Goal: Information Seeking & Learning: Learn about a topic

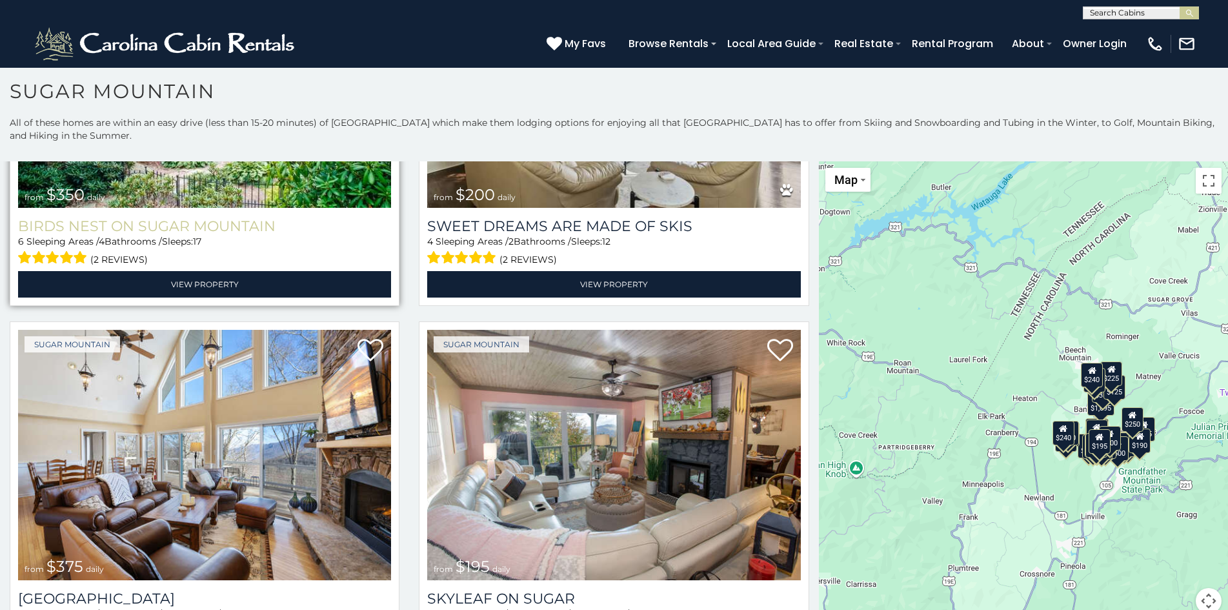
scroll to position [39, 0]
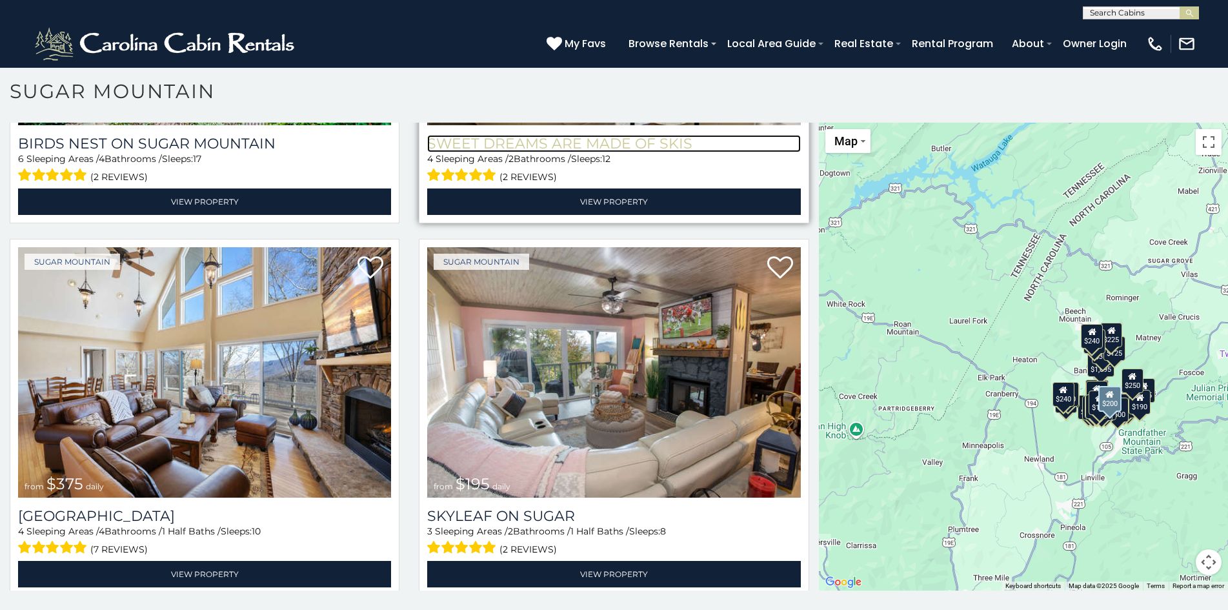
click at [512, 135] on h3 "Sweet Dreams Are Made Of Skis" at bounding box center [613, 143] width 373 height 17
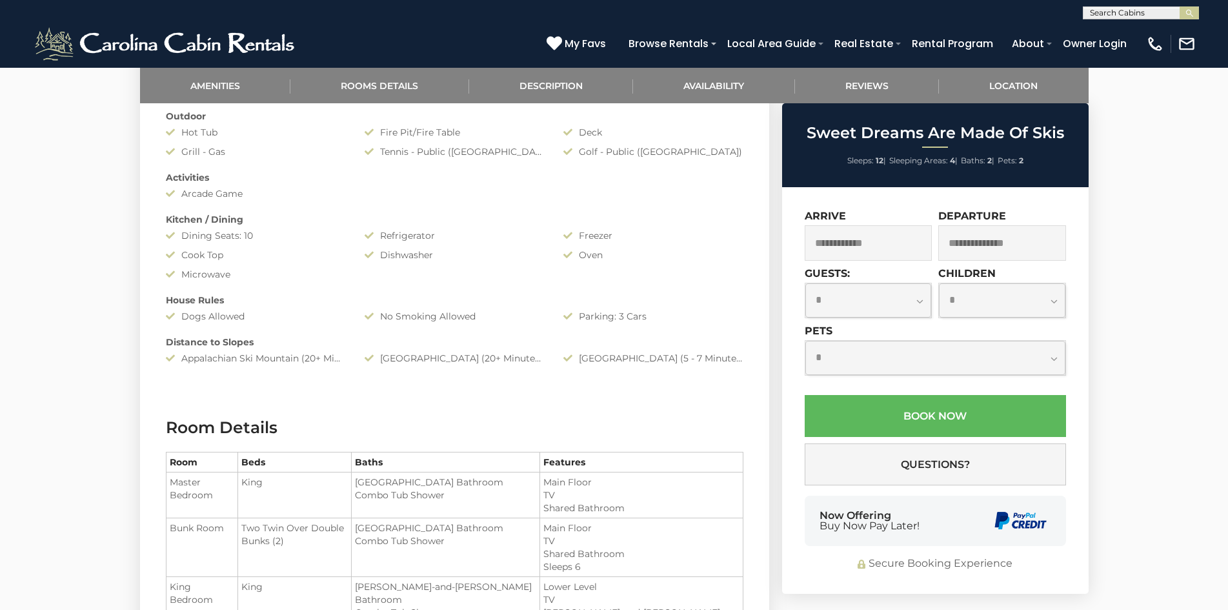
scroll to position [768, 0]
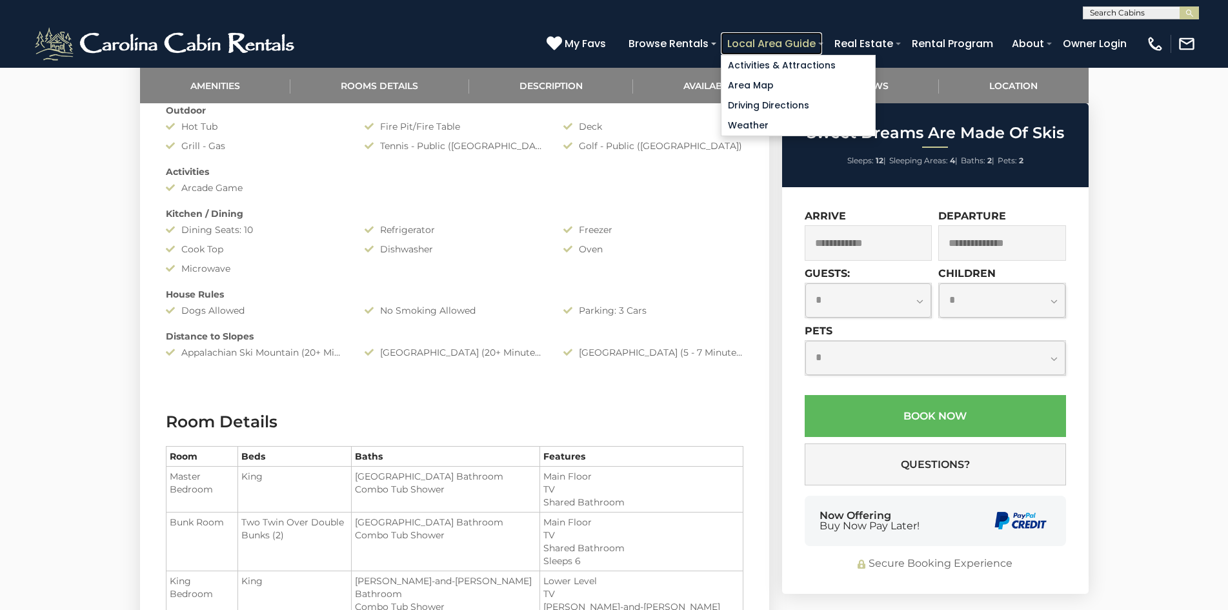
click at [736, 37] on link "Local Area Guide" at bounding box center [771, 43] width 101 height 23
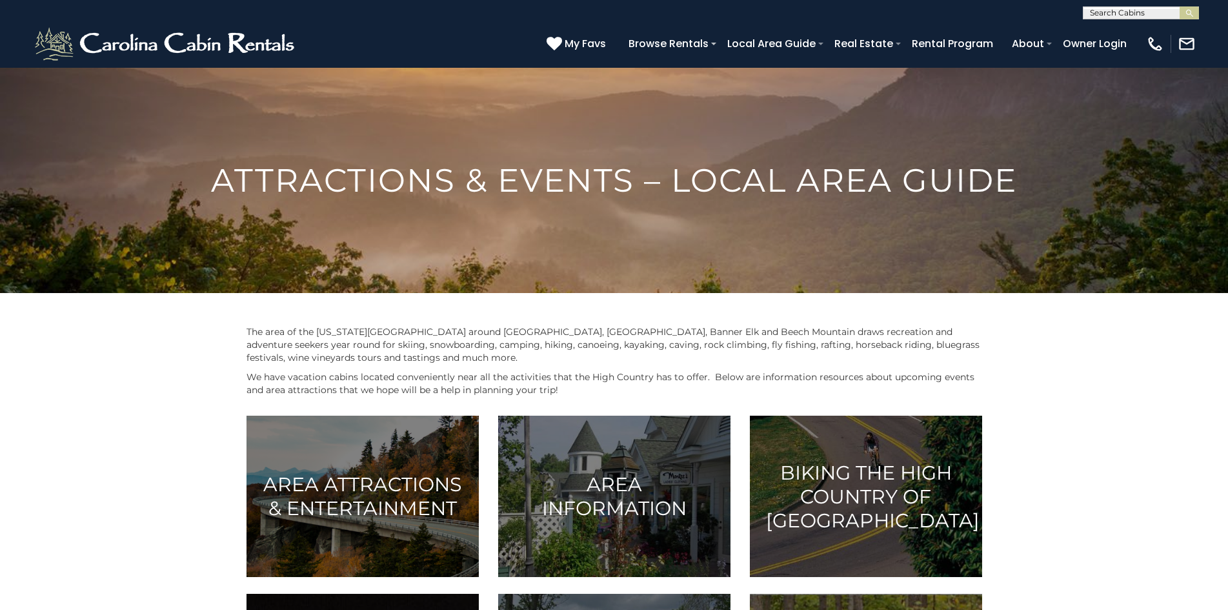
scroll to position [416, 0]
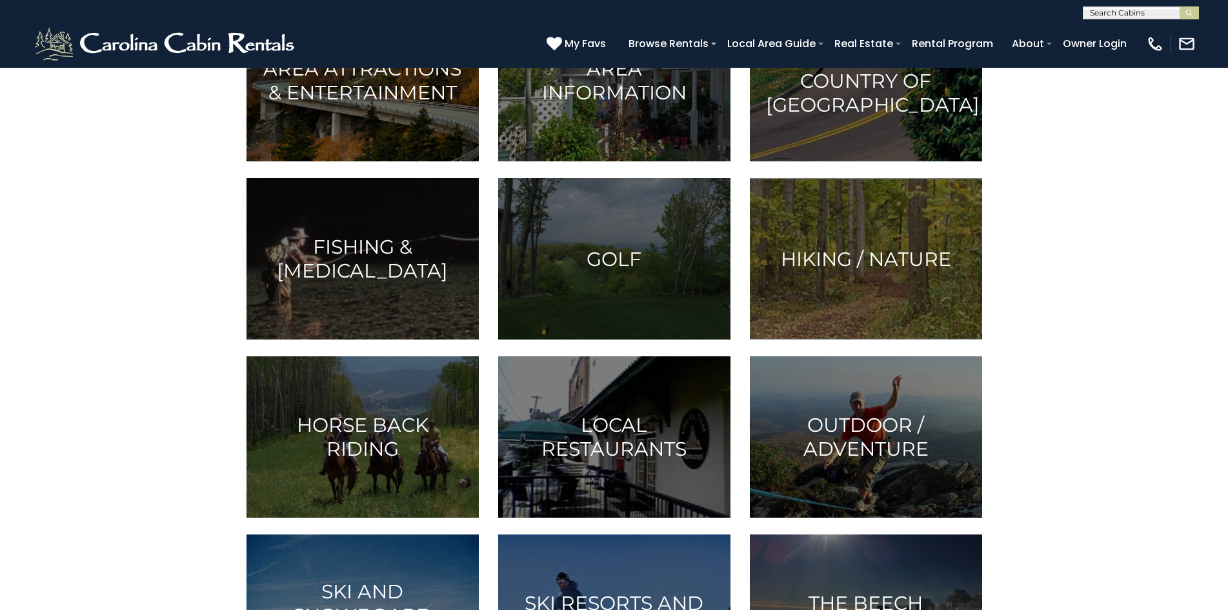
click at [304, 25] on div "(828) 295-6000 My Favs Browse Rentals Local Area Guide Activities & Attractions…" at bounding box center [614, 43] width 1228 height 48
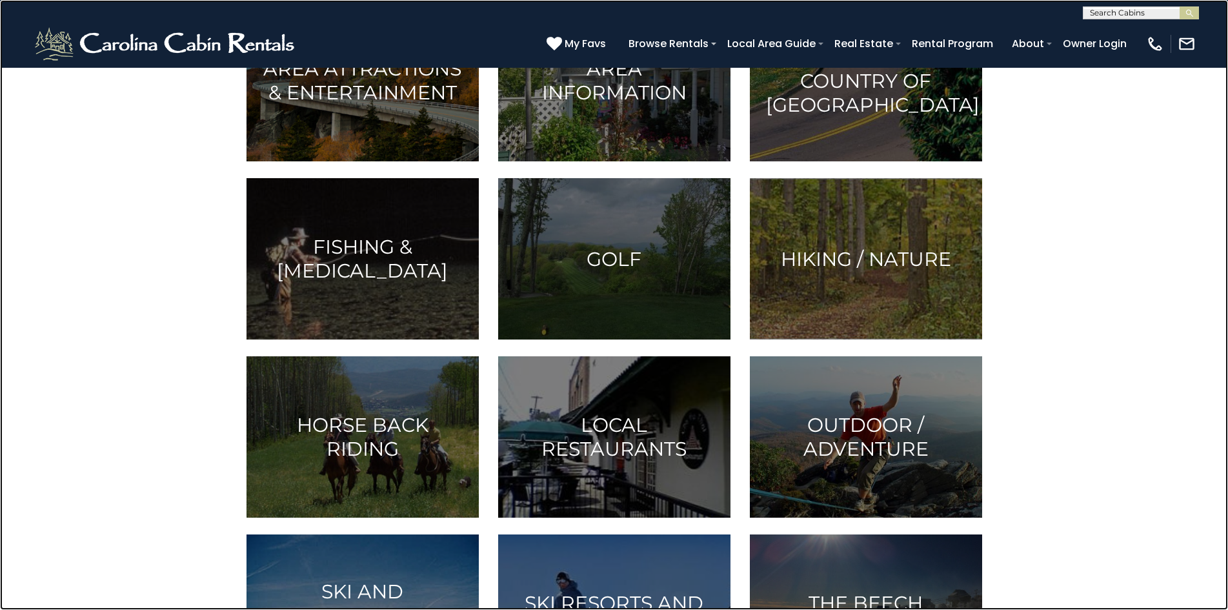
click at [196, 107] on link at bounding box center [614, 305] width 1228 height 610
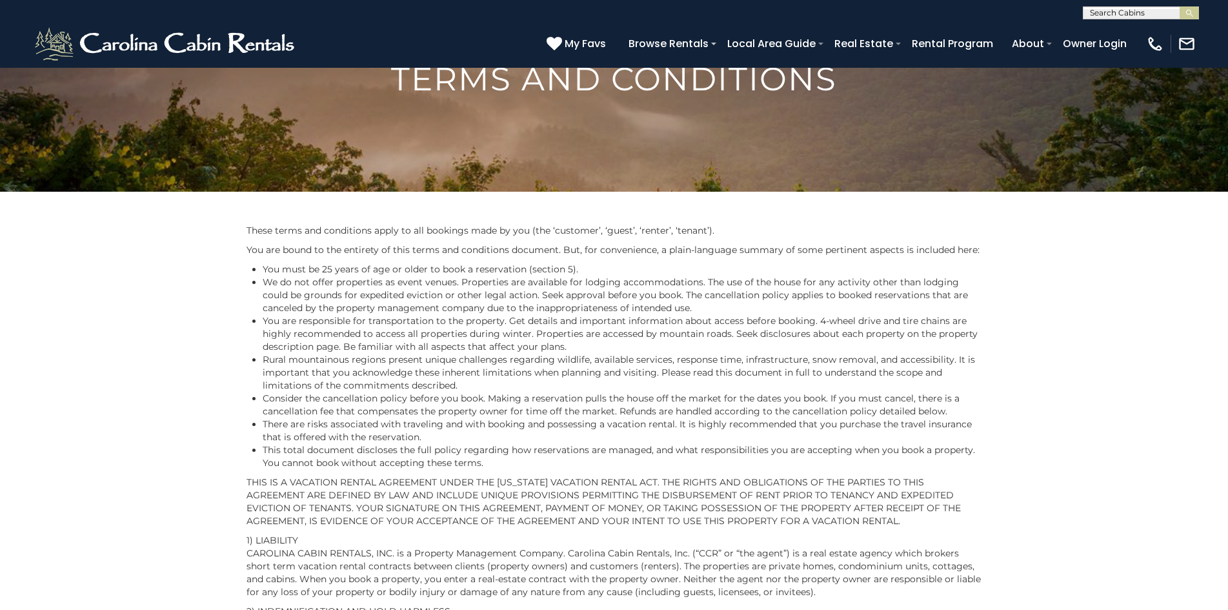
scroll to position [116, 0]
